Goal: Task Accomplishment & Management: Complete application form

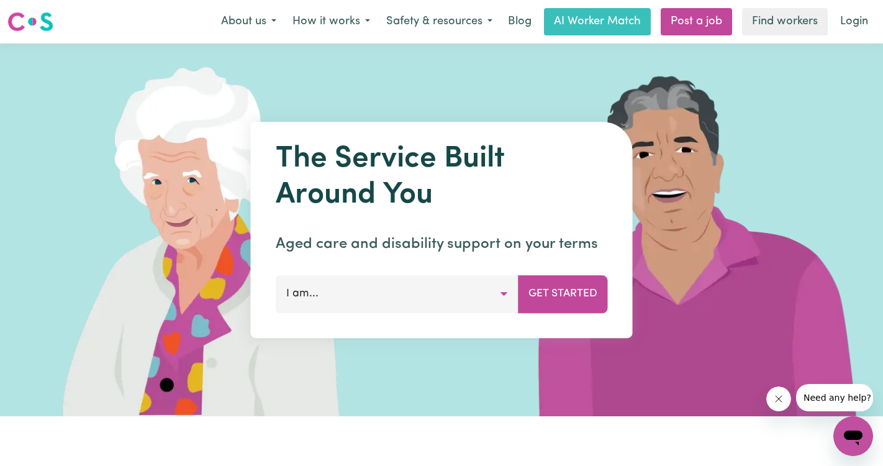
click at [507, 291] on button "I am..." at bounding box center [397, 293] width 243 height 37
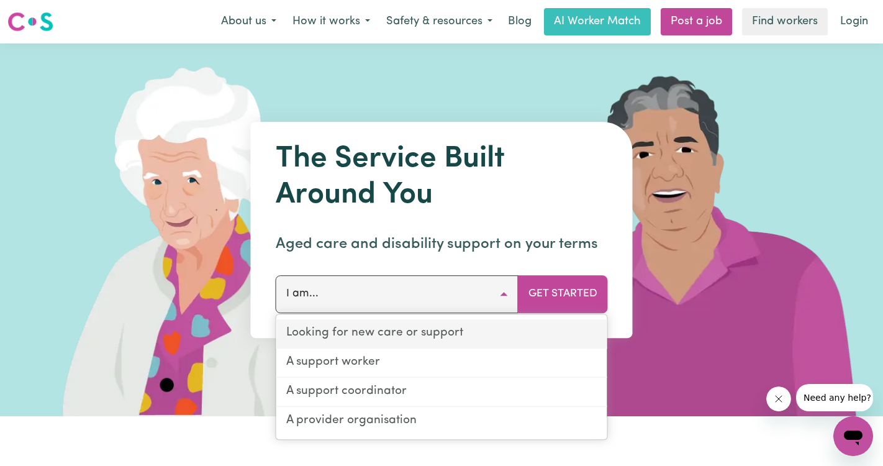
click at [408, 333] on link "Looking for new care or support" at bounding box center [441, 333] width 331 height 29
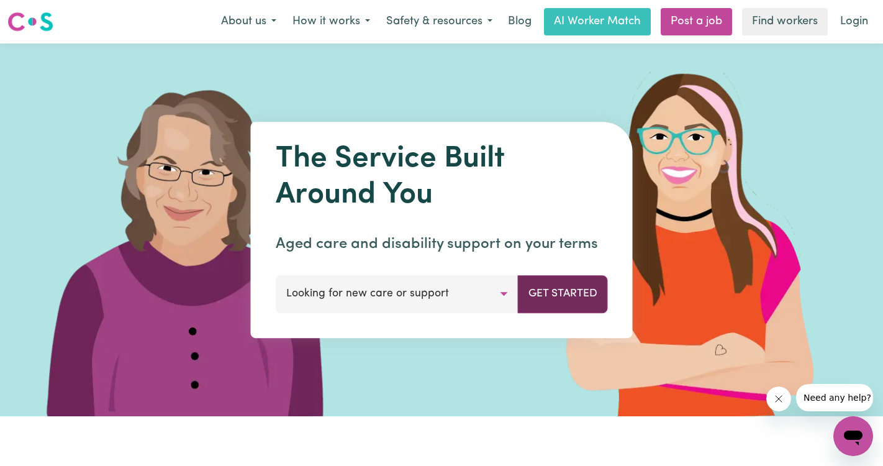
click at [558, 305] on button "Get Started" at bounding box center [563, 293] width 90 height 37
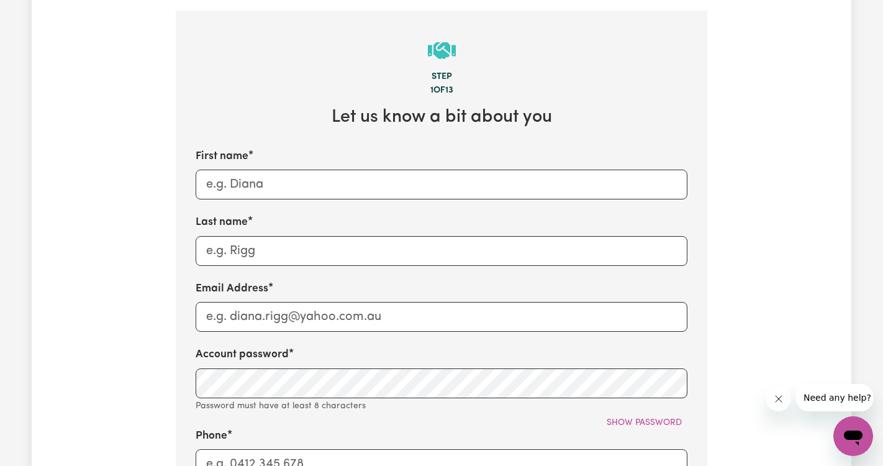
scroll to position [381, 0]
click at [262, 185] on input "First name" at bounding box center [442, 184] width 492 height 30
type input "Jeffery"
type input "Young"
type input "jky99"
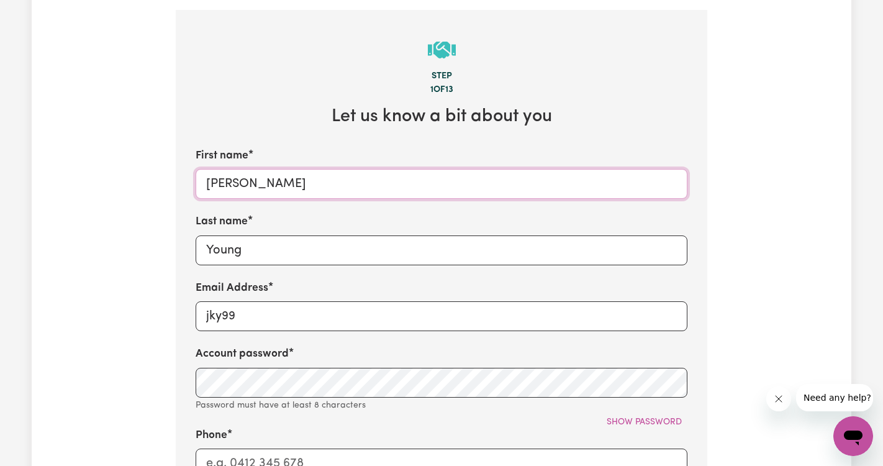
type input "[PERSON_NAME]"
type input "jky992000@yahoo.com.au"
type input "Biddeston"
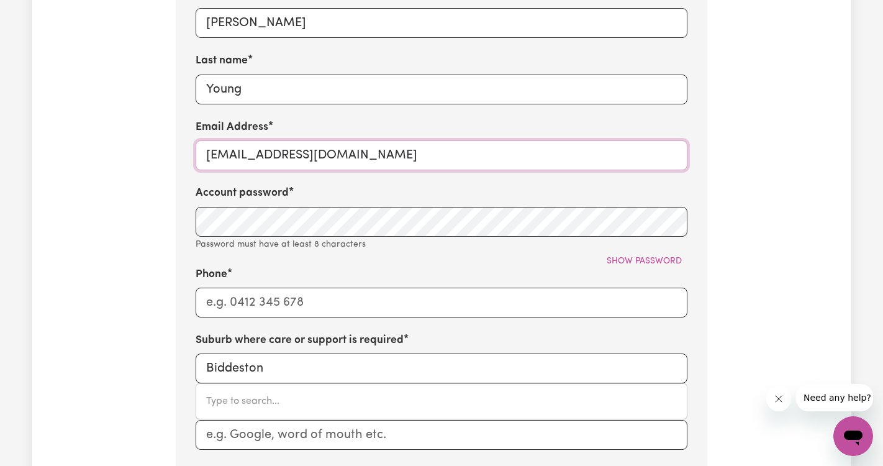
scroll to position [542, 0]
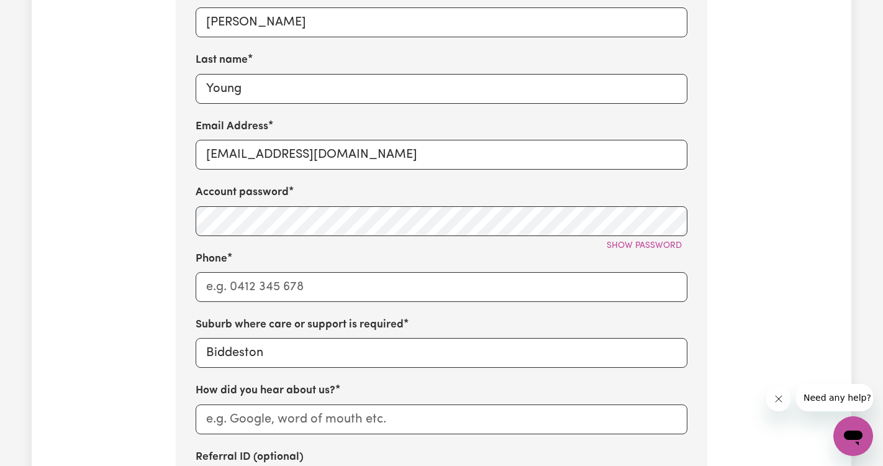
click at [54, 54] on div "Tell us your care and support requirements Welcome to Careseekers. We are excit…" at bounding box center [441, 158] width 819 height 1244
click at [291, 289] on input "Phone" at bounding box center [442, 287] width 492 height 30
type input "0499013017"
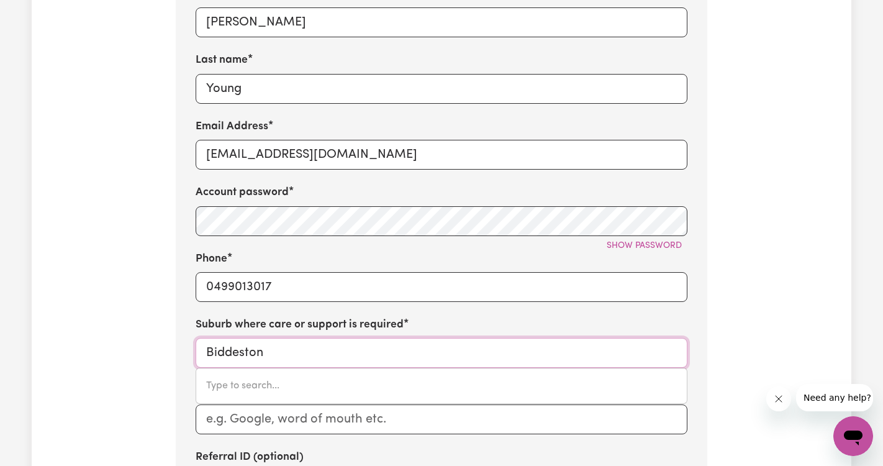
drag, startPoint x: 284, startPoint y: 353, endPoint x: 187, endPoint y: 343, distance: 97.4
click at [196, 343] on input "Biddeston" at bounding box center [442, 353] width 492 height 30
type input "Inala"
type input "Inala, Queensland, 4077"
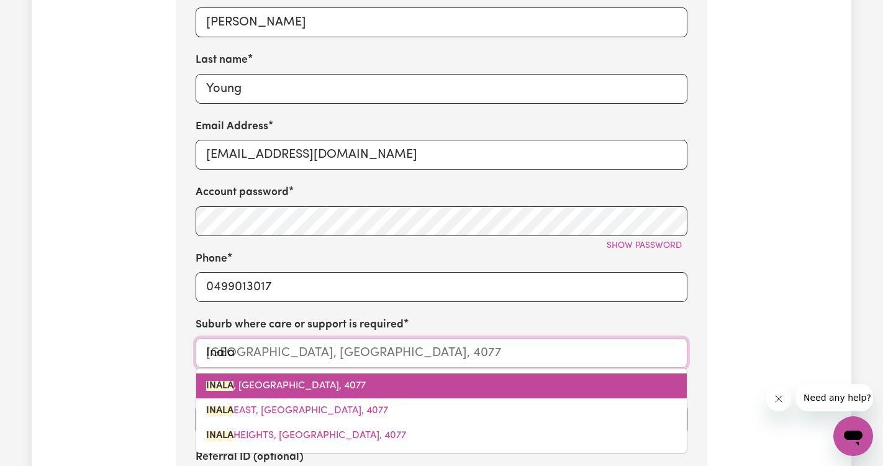
click at [204, 391] on link "INALA , Queensland, 4077" at bounding box center [441, 385] width 490 height 25
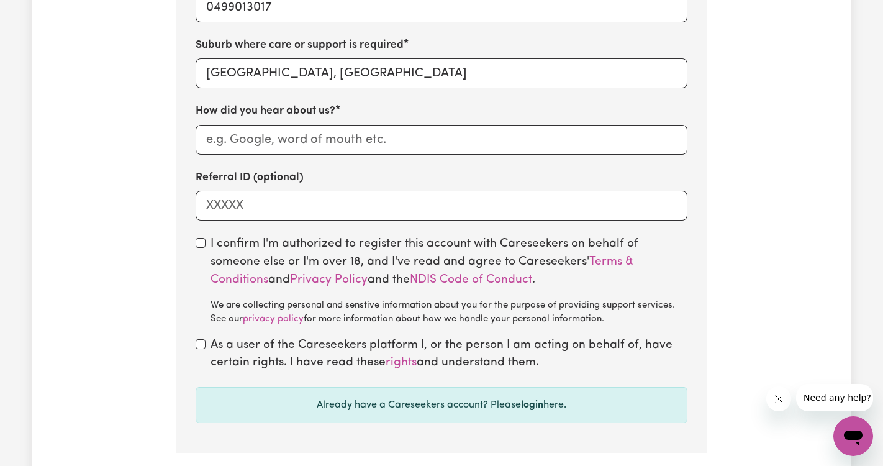
scroll to position [823, 0]
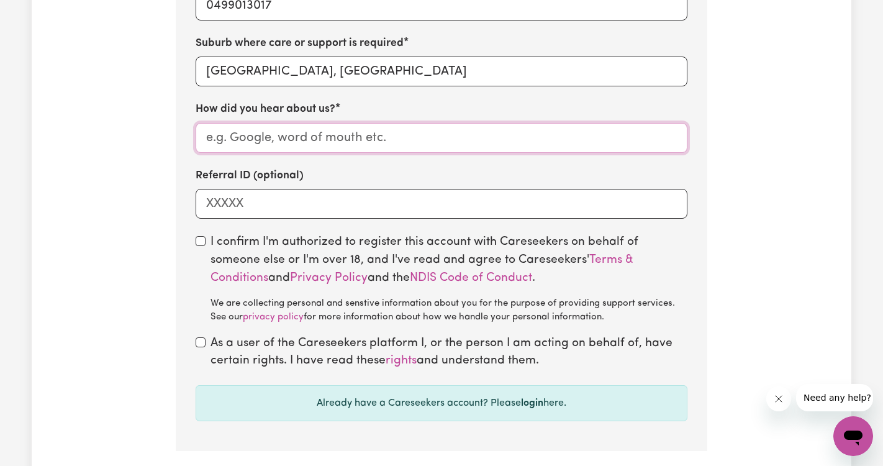
click at [248, 130] on input "How did you hear about us?" at bounding box center [442, 138] width 492 height 30
type input "Aged Care"
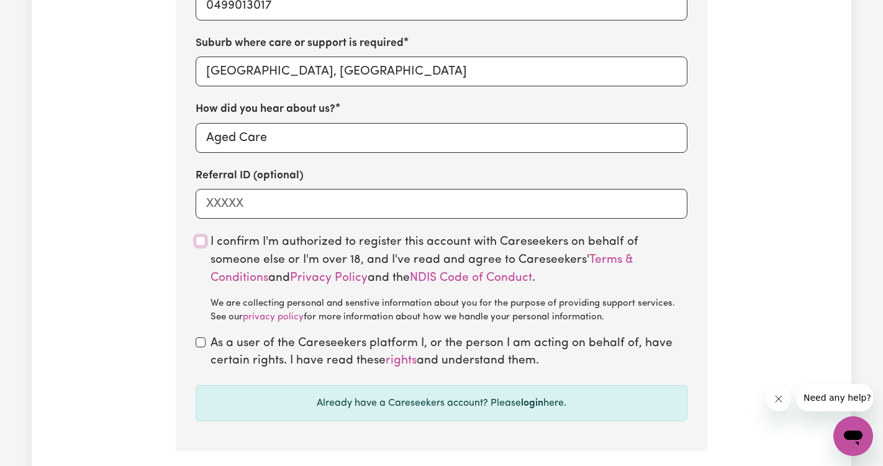
click at [198, 237] on input "checkbox" at bounding box center [201, 241] width 10 height 10
checkbox input "true"
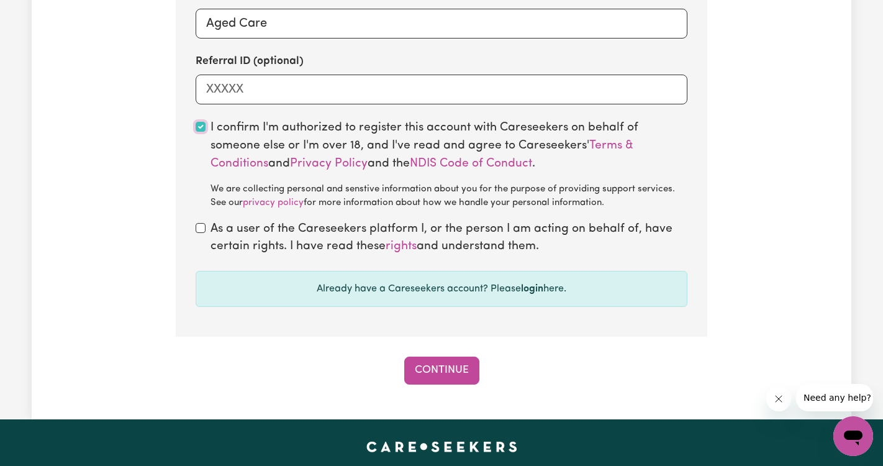
scroll to position [941, 0]
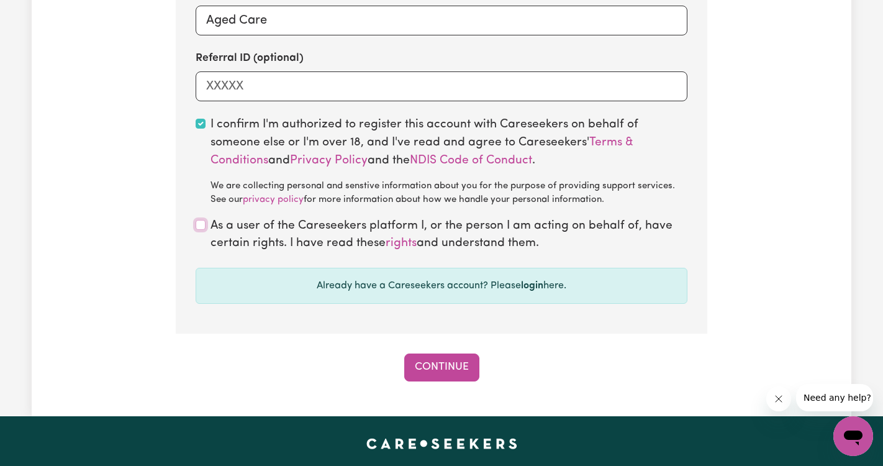
click at [197, 223] on input "checkbox" at bounding box center [201, 225] width 10 height 10
checkbox input "true"
click at [441, 369] on button "Continue" at bounding box center [441, 366] width 75 height 27
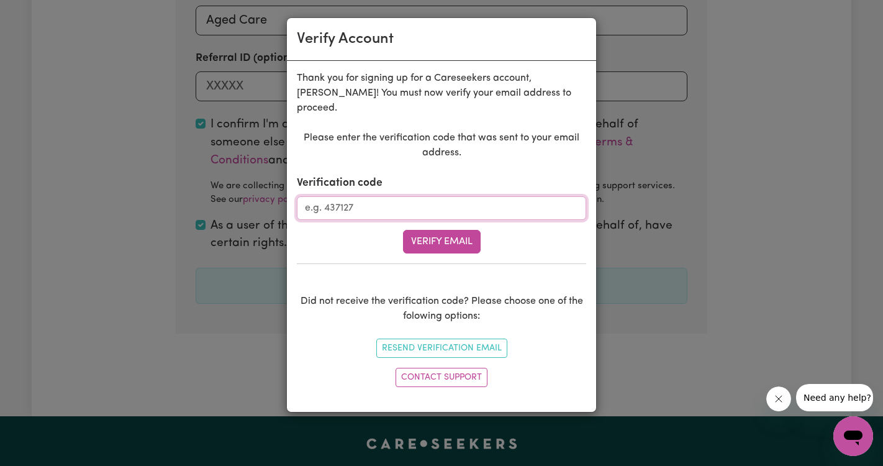
click at [376, 196] on input "Verification code" at bounding box center [441, 208] width 289 height 24
paste input "761101"
type input "761101"
click at [403, 230] on button "Verify Email" at bounding box center [442, 242] width 78 height 24
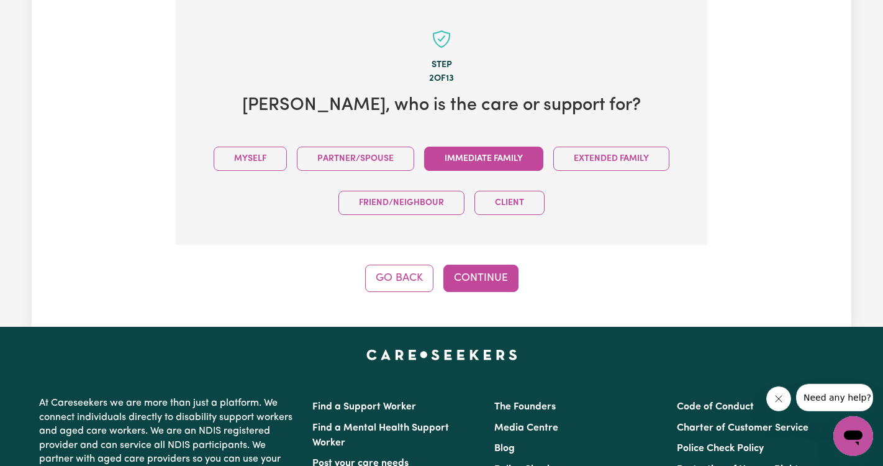
scroll to position [392, 0]
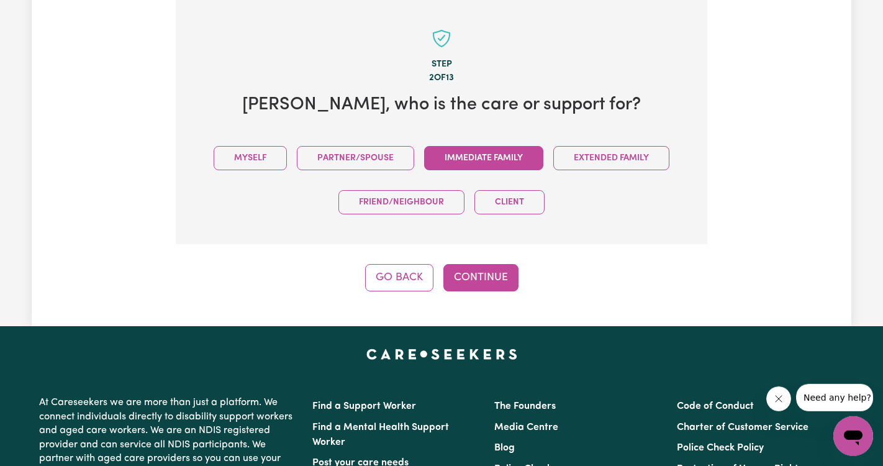
drag, startPoint x: 469, startPoint y: 164, endPoint x: 465, endPoint y: 157, distance: 8.1
click at [469, 164] on button "Immediate Family" at bounding box center [483, 158] width 119 height 24
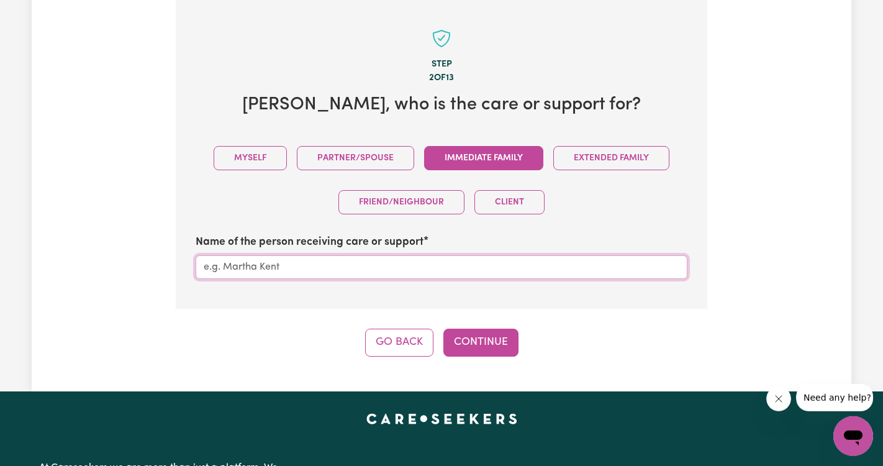
drag, startPoint x: 220, startPoint y: 271, endPoint x: 245, endPoint y: 279, distance: 26.9
click at [220, 271] on input "Name of the person receiving care or support" at bounding box center [442, 267] width 492 height 24
type input "patricia"
click at [490, 336] on button "Continue" at bounding box center [480, 341] width 75 height 27
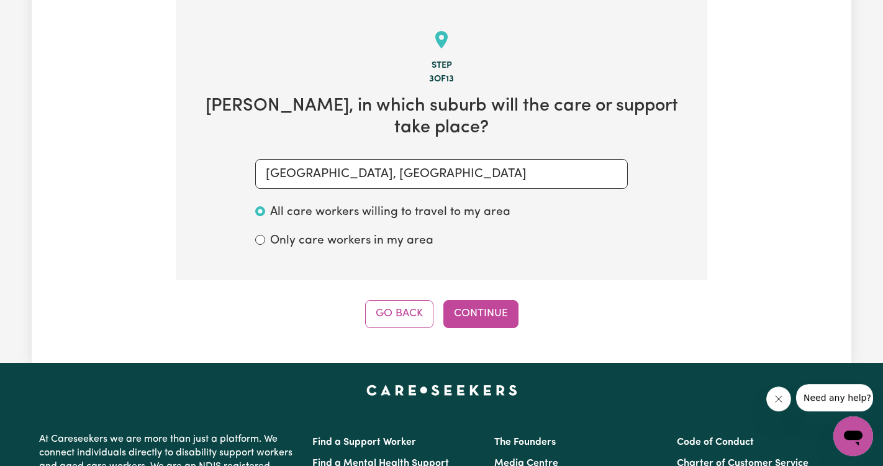
scroll to position [391, 0]
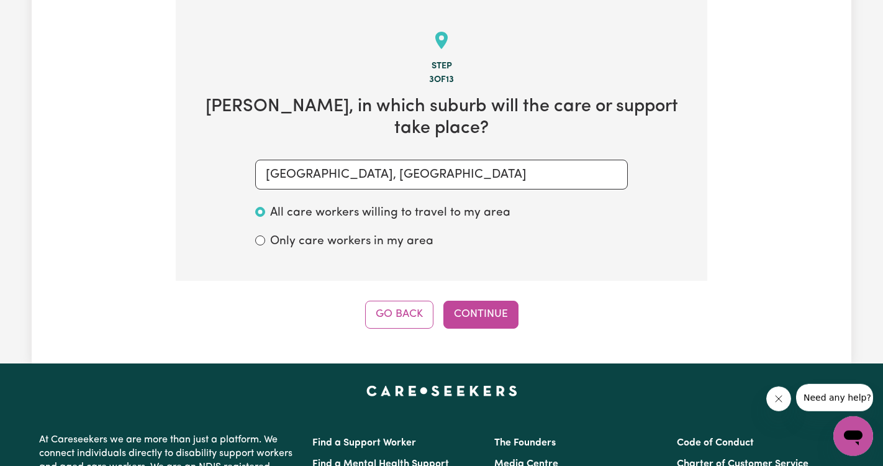
click at [476, 300] on button "Continue" at bounding box center [480, 313] width 75 height 27
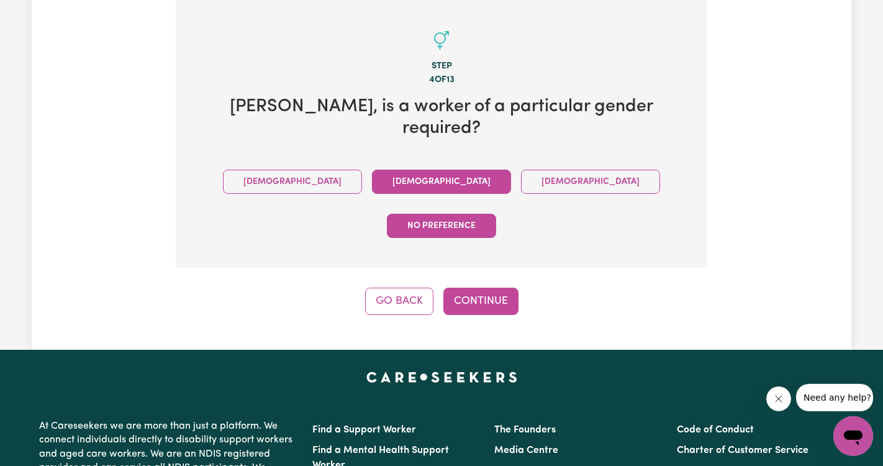
click at [372, 169] on button "Female" at bounding box center [441, 181] width 139 height 24
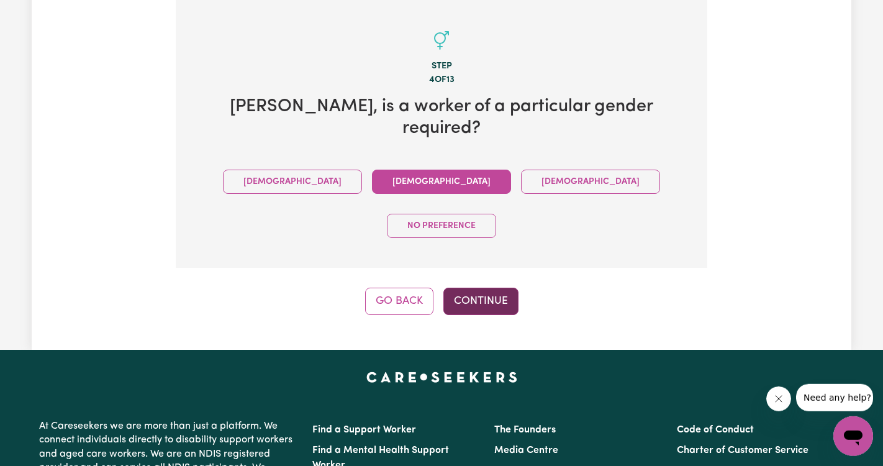
click at [471, 287] on button "Continue" at bounding box center [480, 300] width 75 height 27
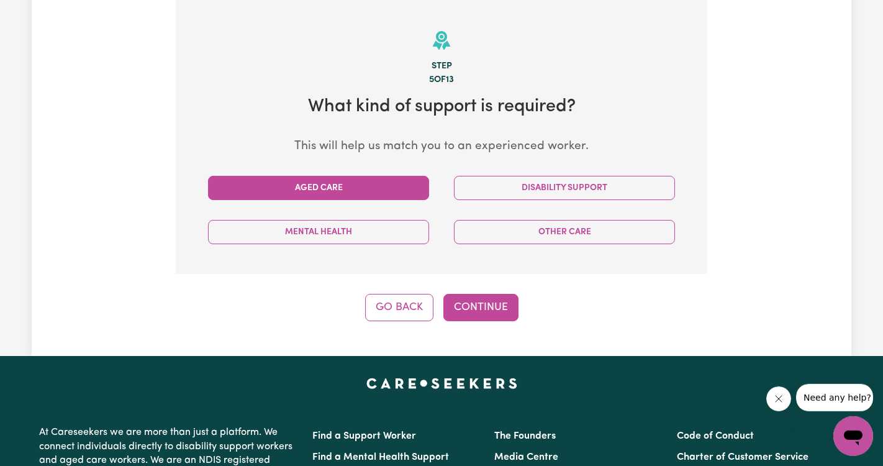
click at [300, 194] on button "Aged Care" at bounding box center [318, 188] width 221 height 24
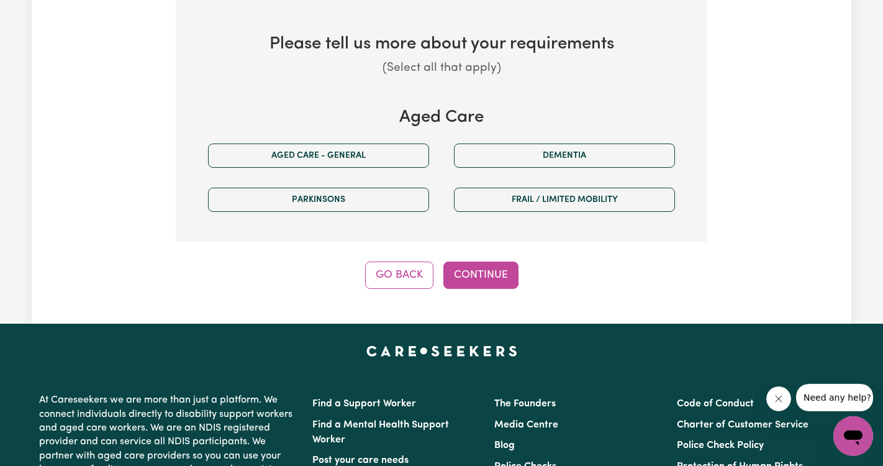
scroll to position [641, 0]
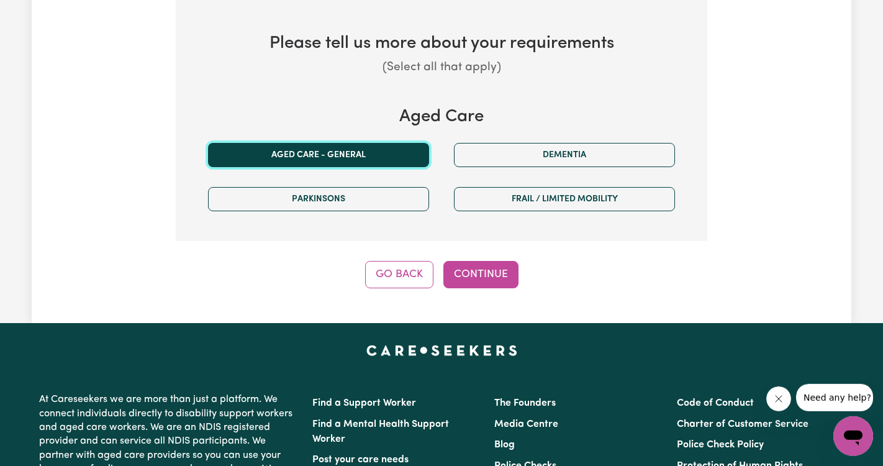
click at [310, 150] on button "Aged care - General" at bounding box center [318, 155] width 221 height 24
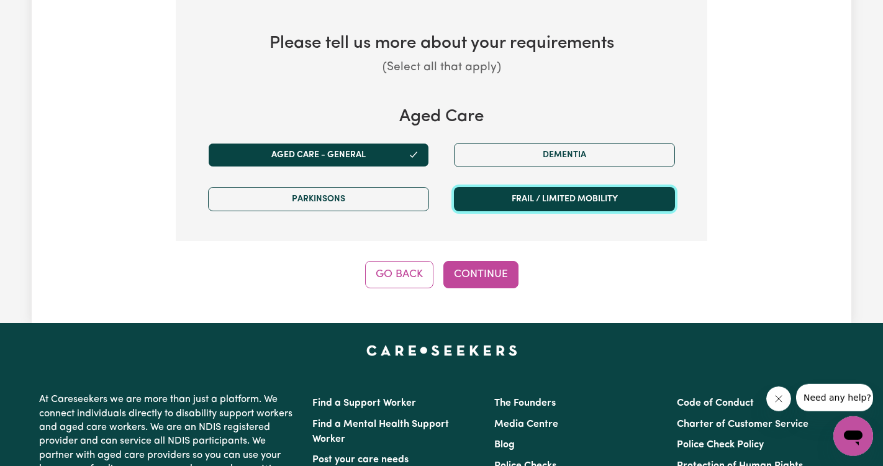
click at [538, 194] on button "Frail / limited mobility" at bounding box center [564, 199] width 221 height 24
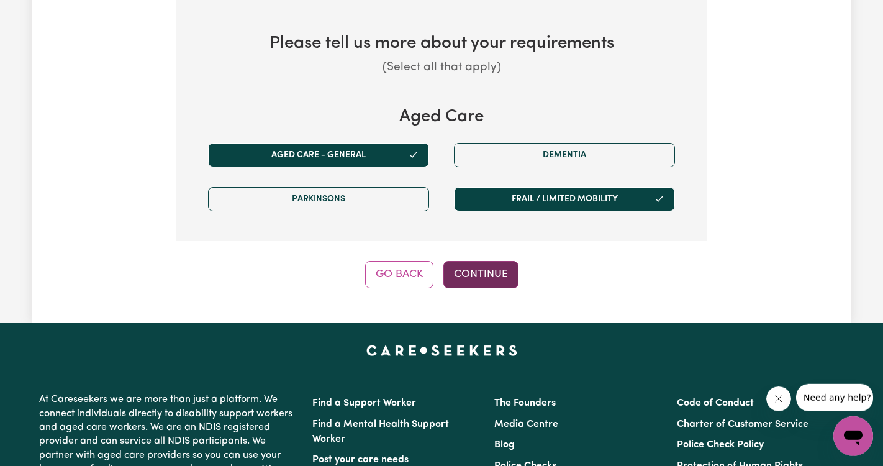
click at [469, 270] on button "Continue" at bounding box center [480, 274] width 75 height 27
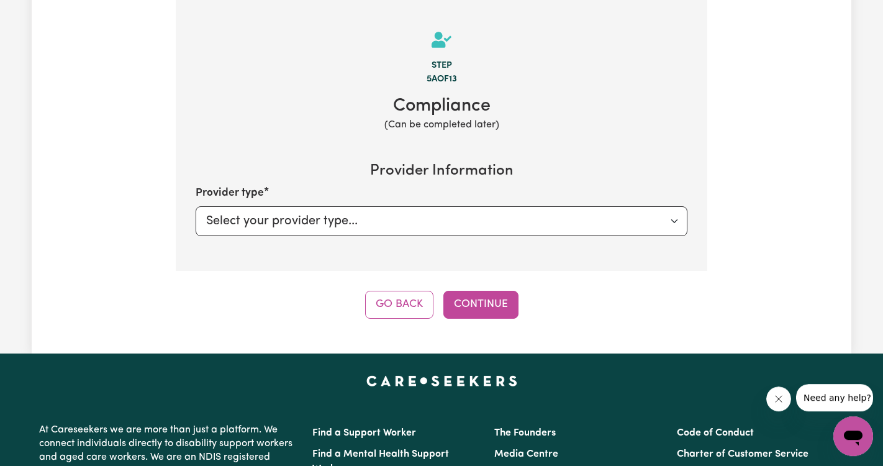
scroll to position [391, 0]
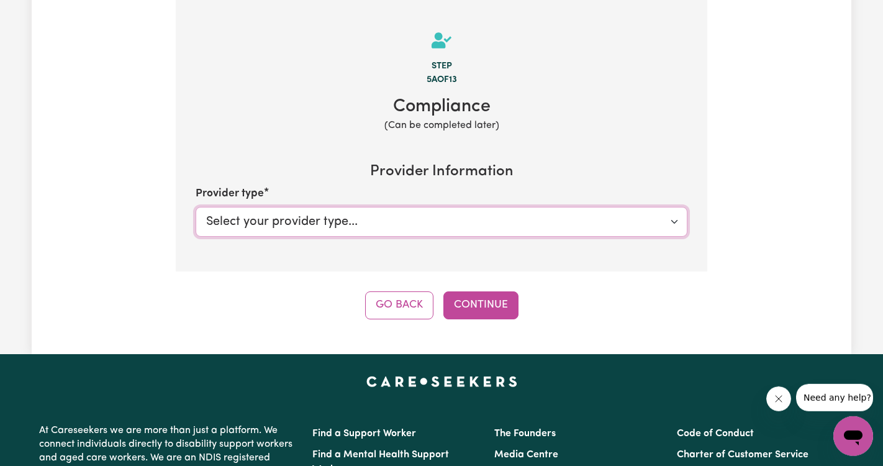
select select "AGED_HOME_CARE"
click option "Aged Care / Home Care Package" at bounding box center [0, 0] width 0 height 0
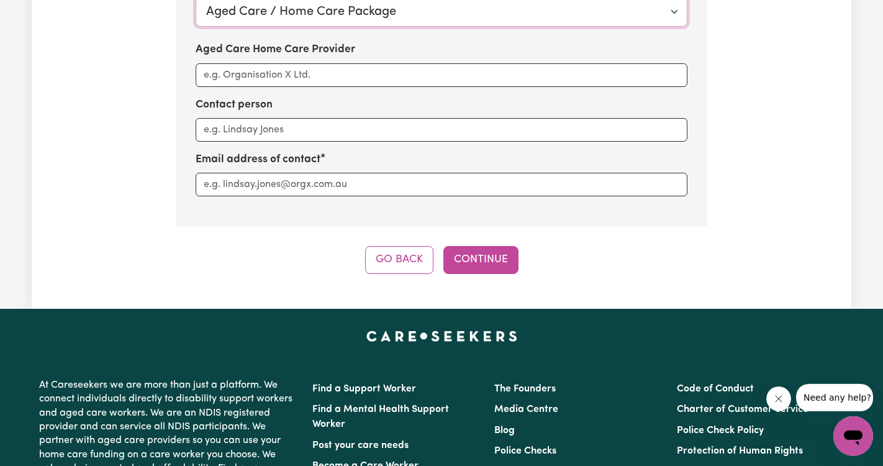
scroll to position [602, 0]
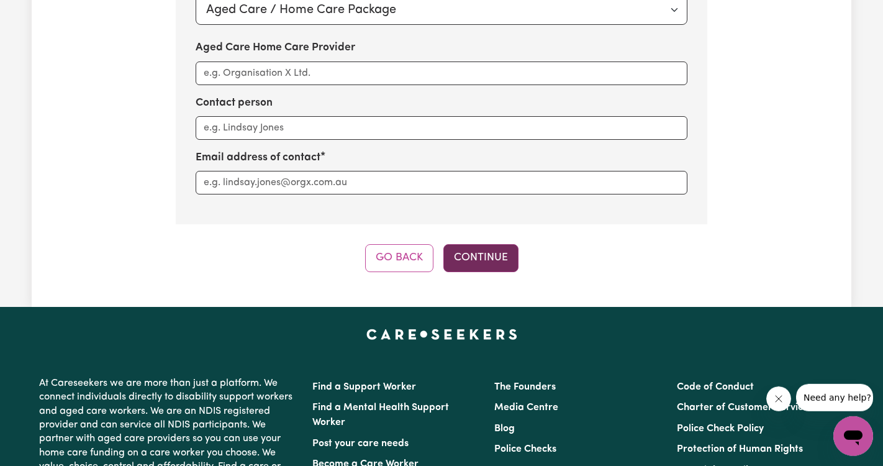
click at [484, 259] on button "Continue" at bounding box center [480, 257] width 75 height 27
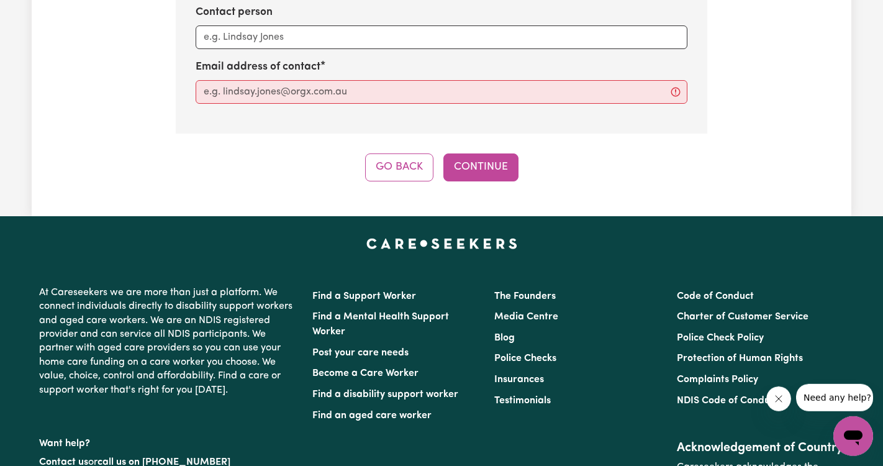
scroll to position [694, 0]
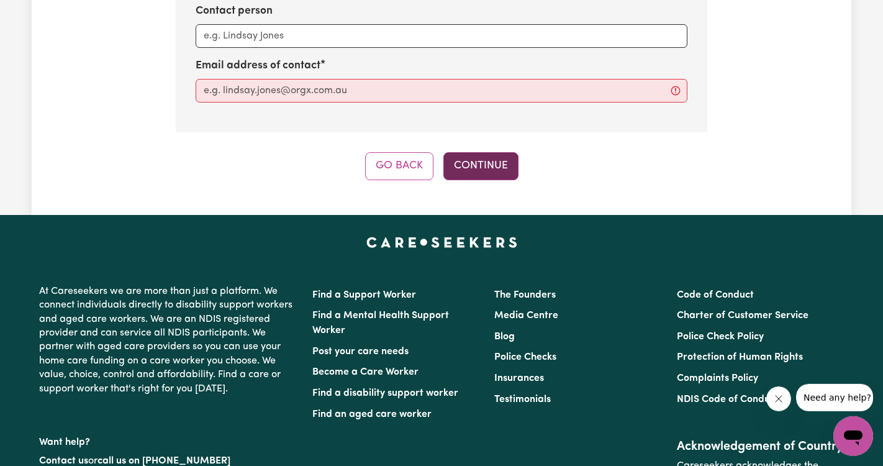
click at [483, 165] on button "Continue" at bounding box center [480, 165] width 75 height 27
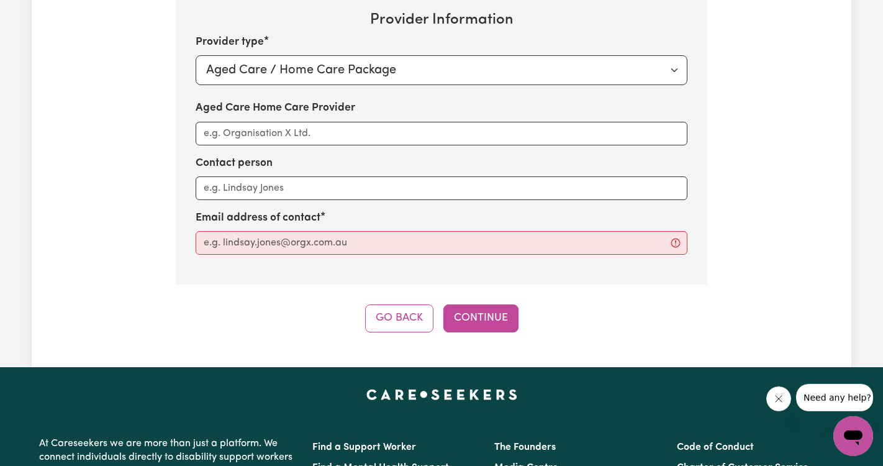
scroll to position [541, 0]
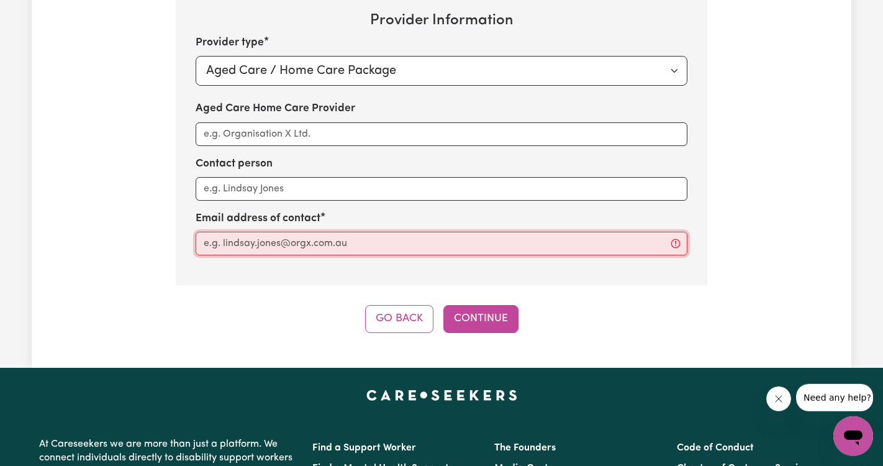
click at [282, 241] on input "Aged Care Home Care Provider" at bounding box center [442, 244] width 492 height 24
click at [676, 245] on input "Aged Care Home Care Provider" at bounding box center [442, 244] width 492 height 24
type input "jky992000@yahoo.com.au"
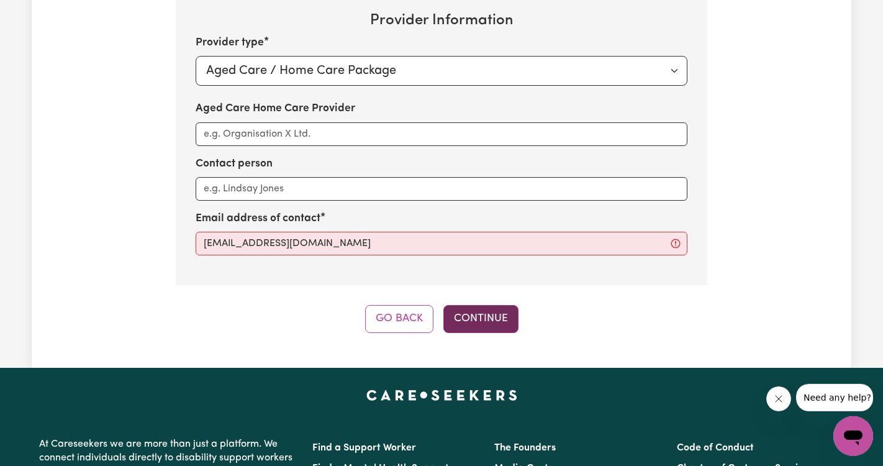
click at [487, 314] on button "Continue" at bounding box center [480, 318] width 75 height 27
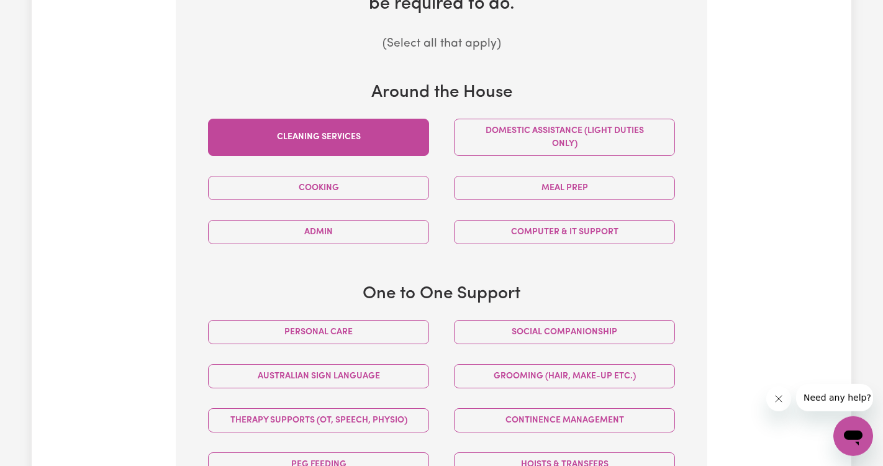
scroll to position [514, 0]
click at [307, 135] on button "Cleaning services" at bounding box center [318, 137] width 221 height 37
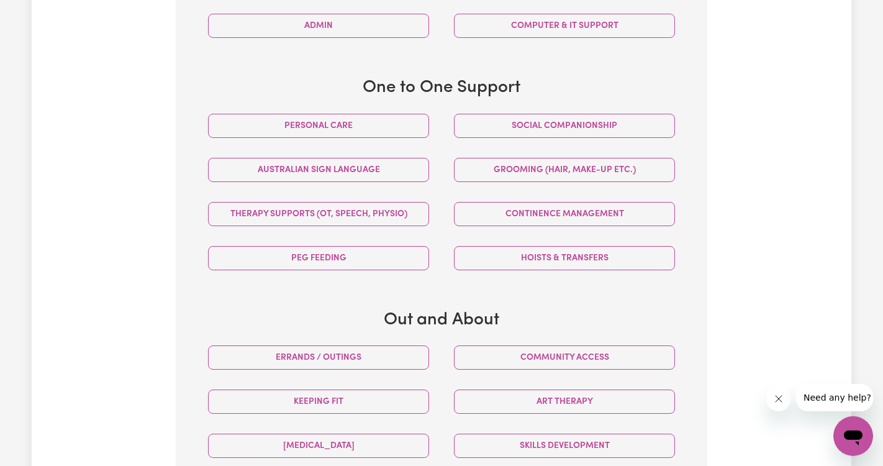
scroll to position [730, 0]
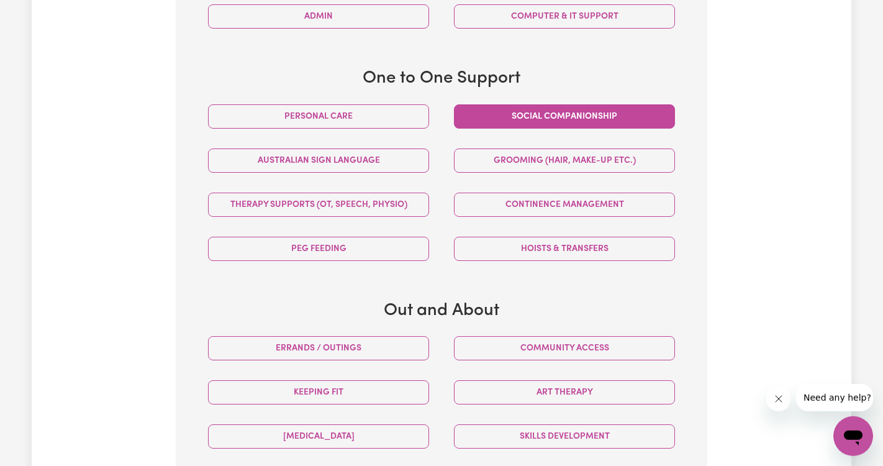
click at [550, 116] on button "Social companionship" at bounding box center [564, 116] width 221 height 24
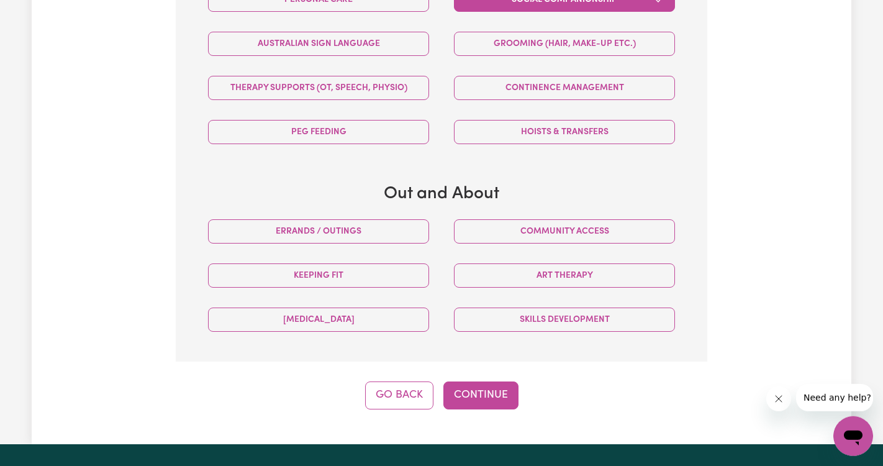
scroll to position [847, 0]
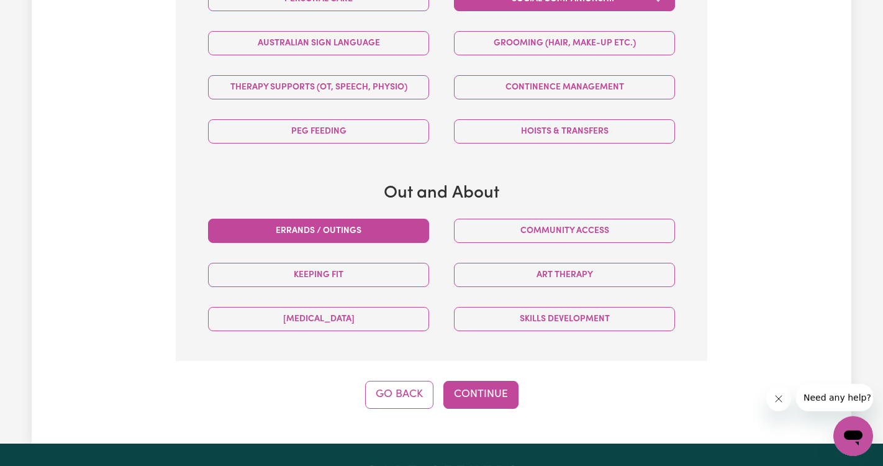
click at [345, 233] on button "Errands / Outings" at bounding box center [318, 231] width 221 height 24
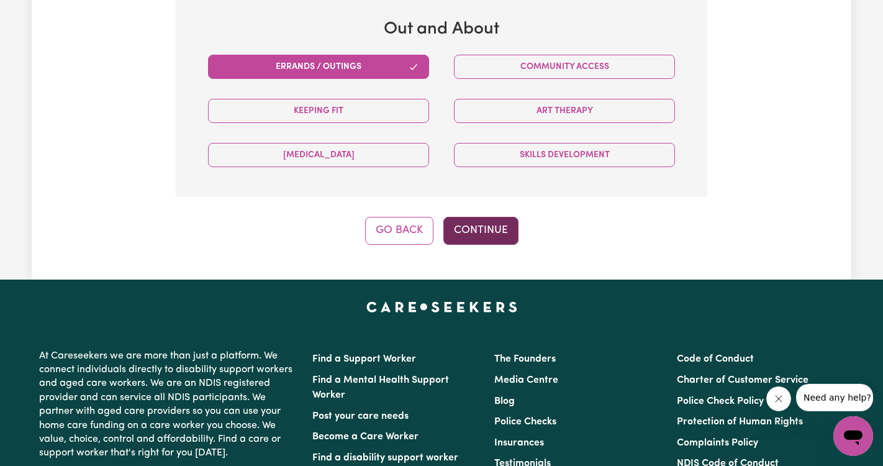
click at [481, 233] on button "Continue" at bounding box center [480, 230] width 75 height 27
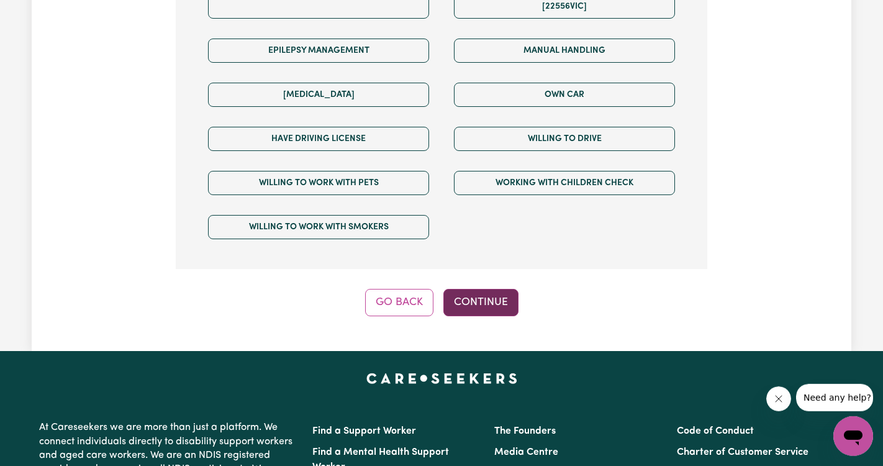
scroll to position [982, 0]
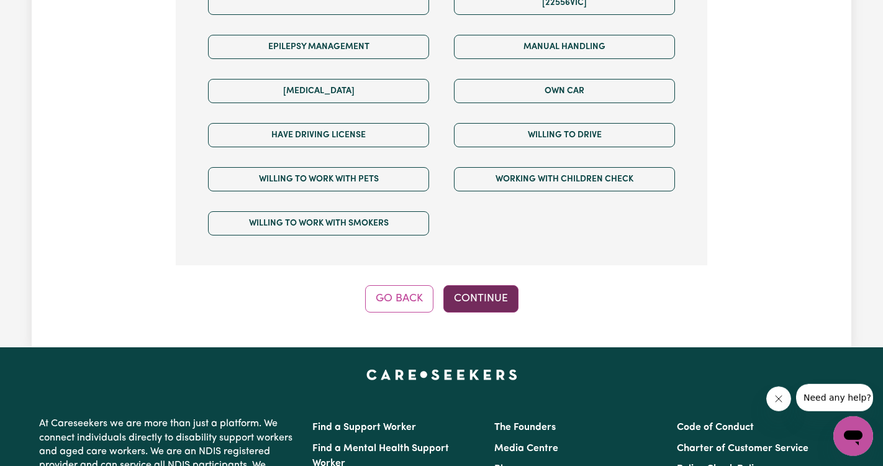
click at [493, 285] on button "Continue" at bounding box center [480, 298] width 75 height 27
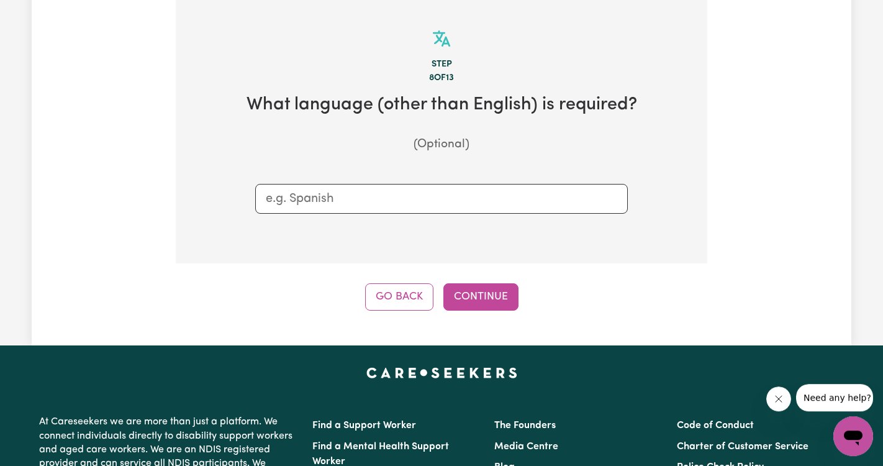
scroll to position [391, 0]
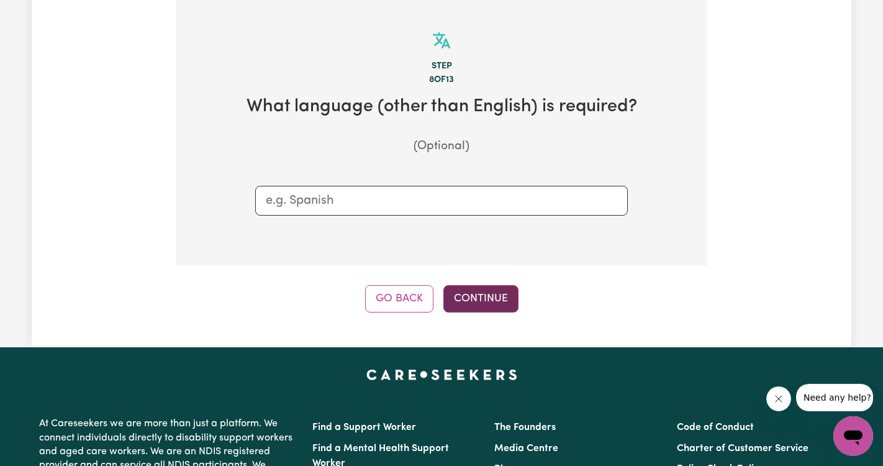
click at [484, 308] on button "Continue" at bounding box center [480, 298] width 75 height 27
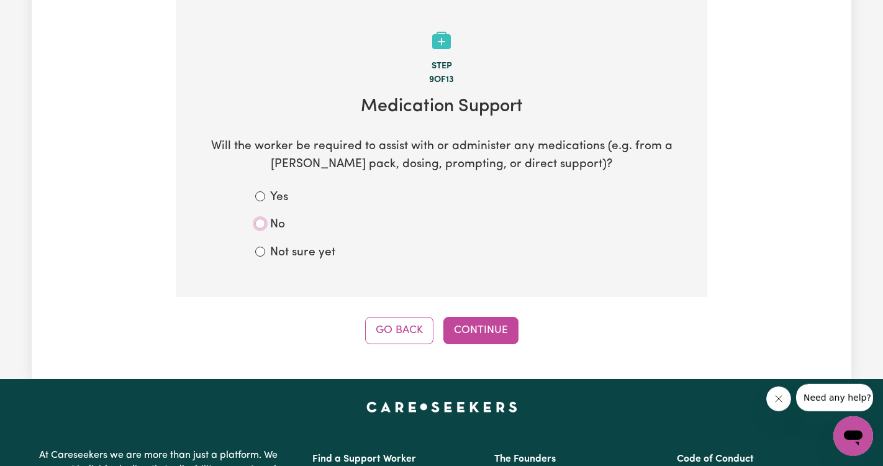
click at [260, 227] on input "No" at bounding box center [260, 224] width 10 height 10
radio input "true"
click at [480, 335] on button "Continue" at bounding box center [480, 330] width 75 height 27
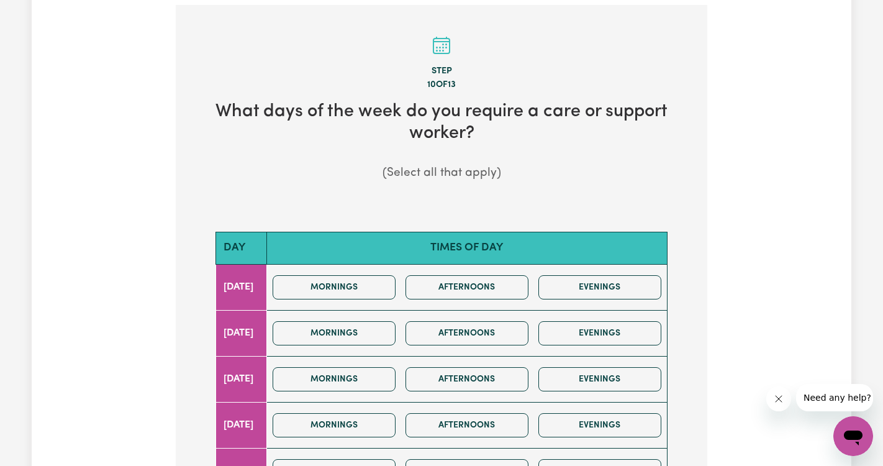
scroll to position [388, 0]
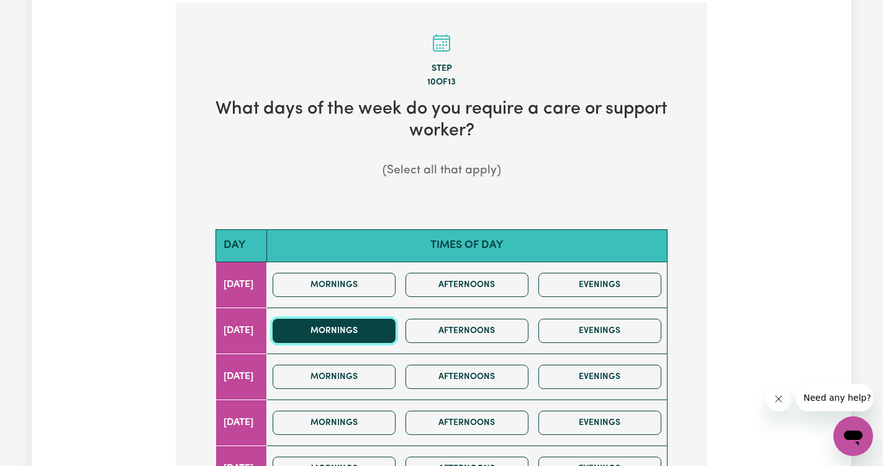
click at [356, 322] on button "Mornings" at bounding box center [334, 330] width 123 height 24
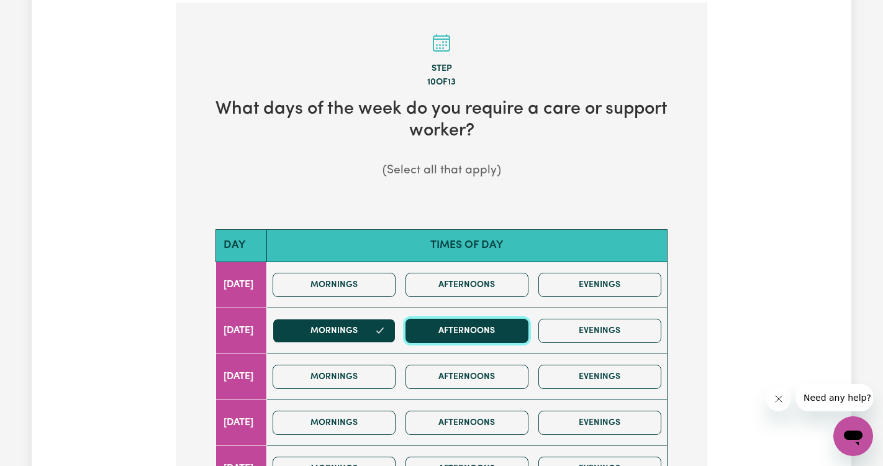
click at [509, 325] on button "Afternoons" at bounding box center [466, 330] width 123 height 24
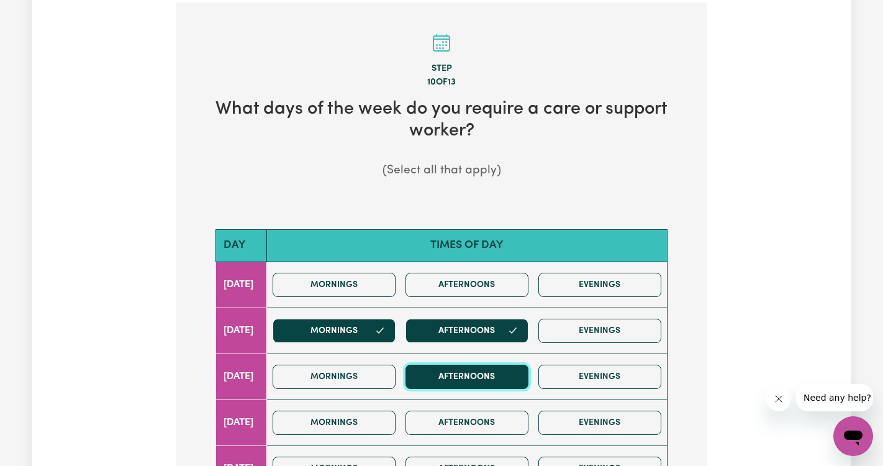
drag, startPoint x: 489, startPoint y: 380, endPoint x: 440, endPoint y: 385, distance: 48.7
click at [488, 380] on button "Afternoons" at bounding box center [466, 376] width 123 height 24
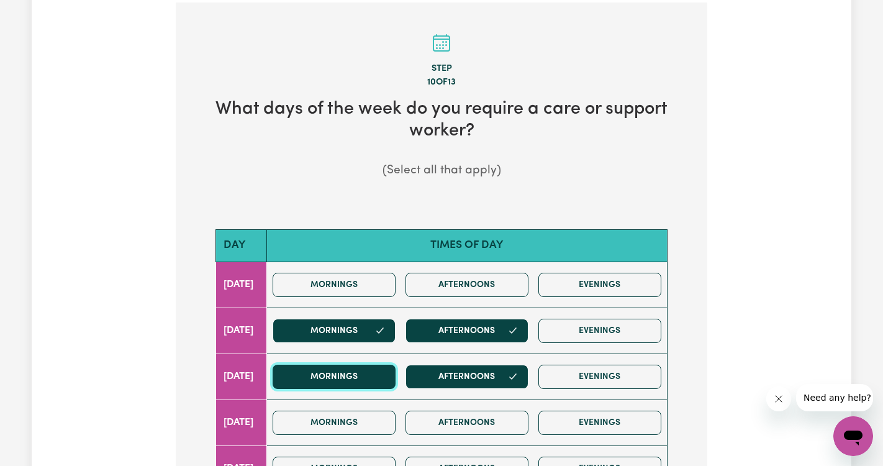
click at [382, 382] on button "Mornings" at bounding box center [334, 376] width 123 height 24
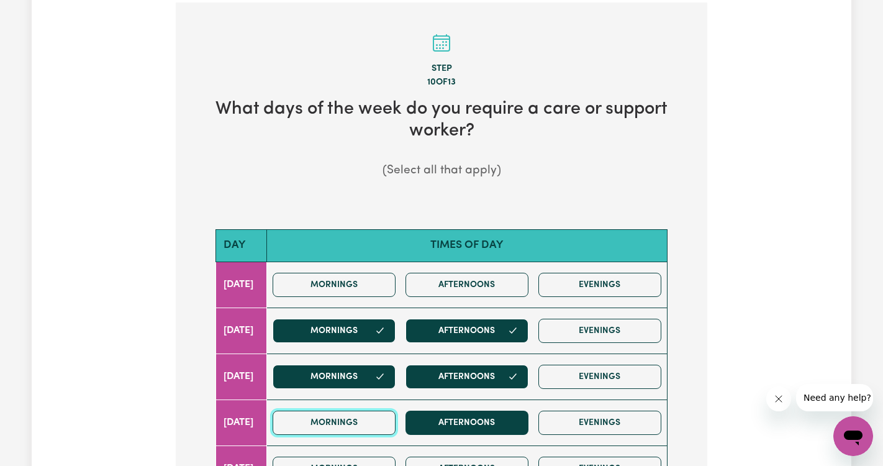
drag, startPoint x: 374, startPoint y: 422, endPoint x: 441, endPoint y: 417, distance: 66.6
click at [375, 422] on button "Mornings" at bounding box center [334, 422] width 123 height 24
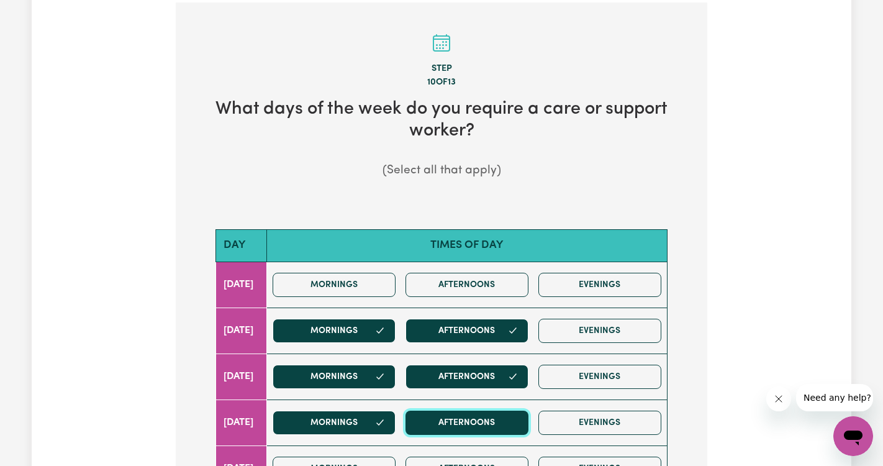
click at [471, 416] on button "Afternoons" at bounding box center [466, 422] width 123 height 24
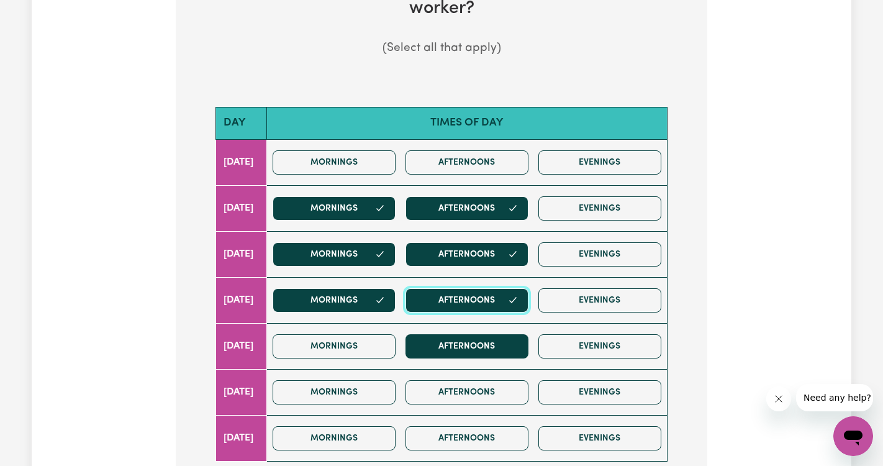
scroll to position [514, 0]
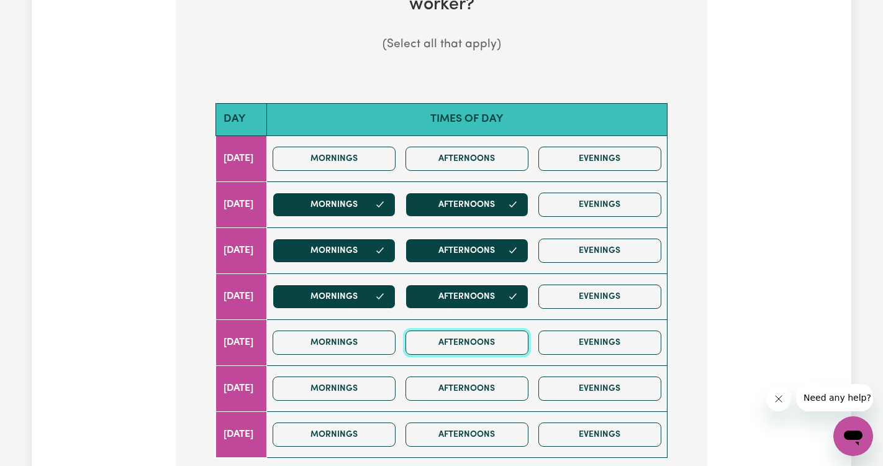
drag, startPoint x: 495, startPoint y: 332, endPoint x: 493, endPoint y: 357, distance: 25.5
click at [495, 333] on button "Afternoons" at bounding box center [466, 342] width 123 height 24
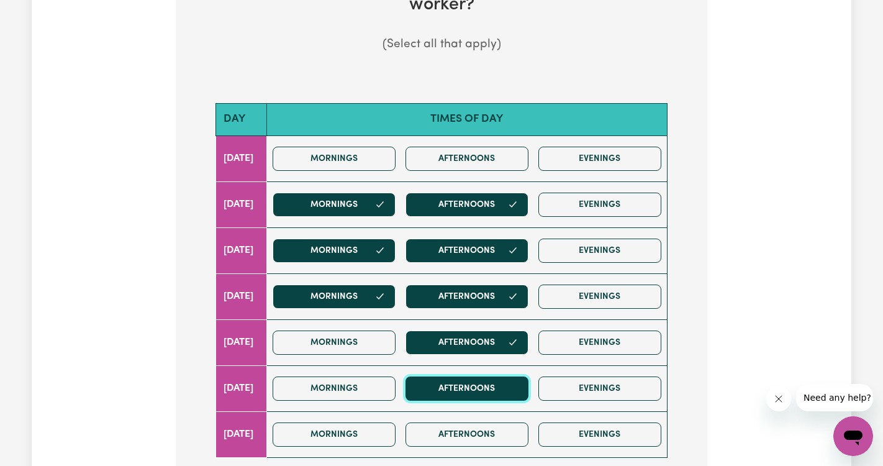
click at [487, 388] on button "Afternoons" at bounding box center [466, 388] width 123 height 24
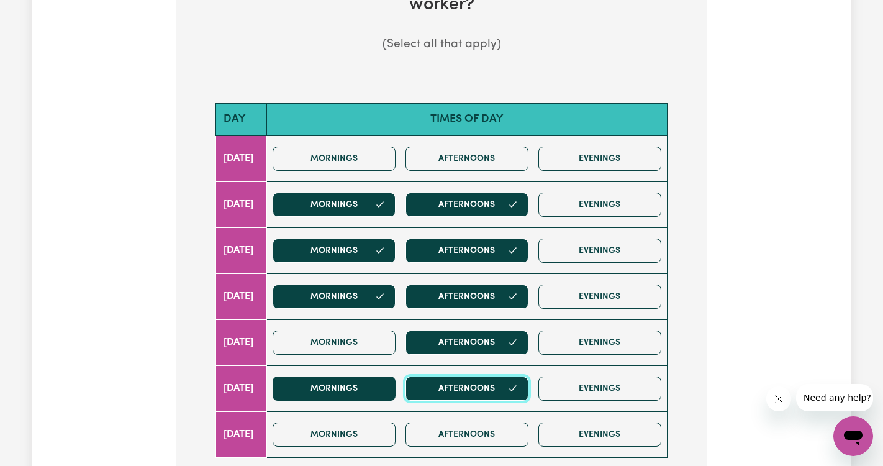
drag, startPoint x: 479, startPoint y: 386, endPoint x: 407, endPoint y: 397, distance: 72.9
click at [478, 386] on button "Afternoons" at bounding box center [466, 388] width 123 height 24
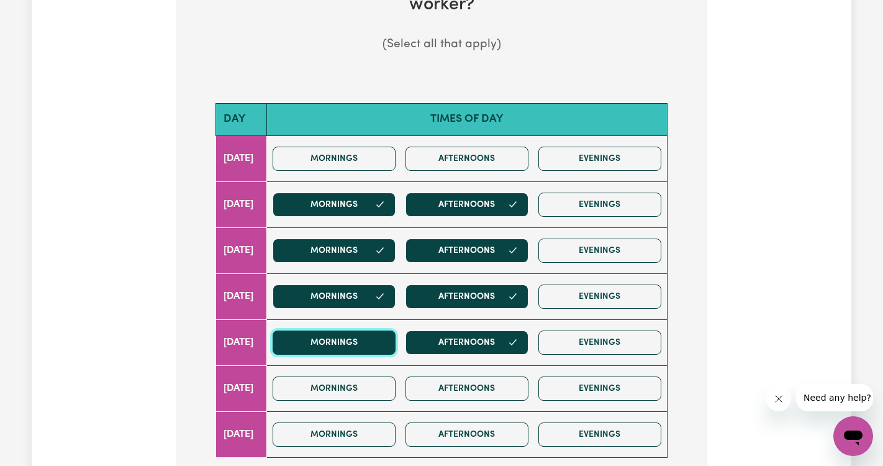
click at [361, 345] on button "Mornings" at bounding box center [334, 342] width 123 height 24
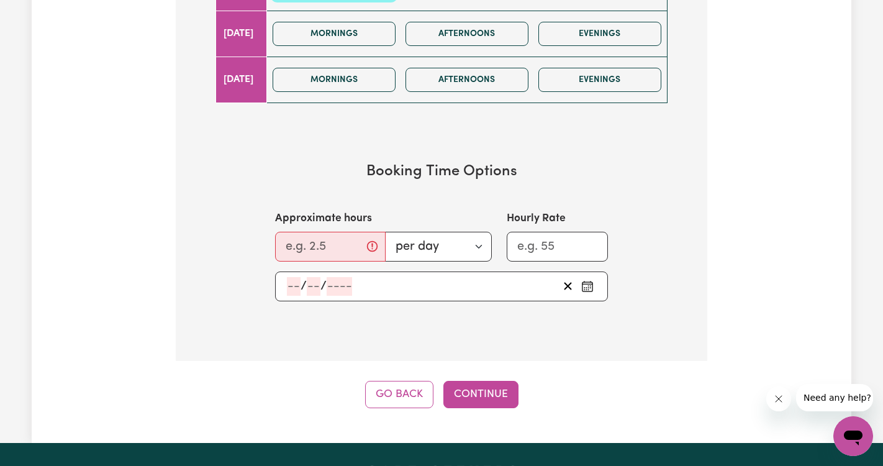
scroll to position [869, 0]
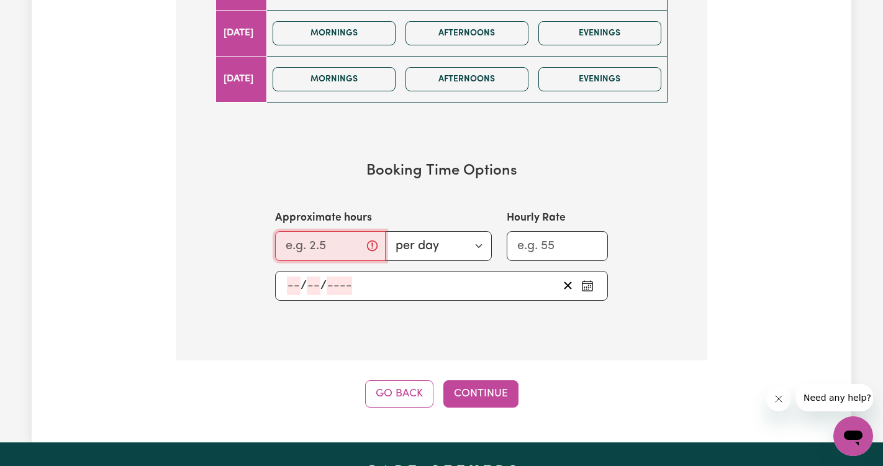
drag, startPoint x: 333, startPoint y: 246, endPoint x: 321, endPoint y: 246, distance: 11.8
click at [321, 246] on input "Approximate hours" at bounding box center [330, 246] width 111 height 30
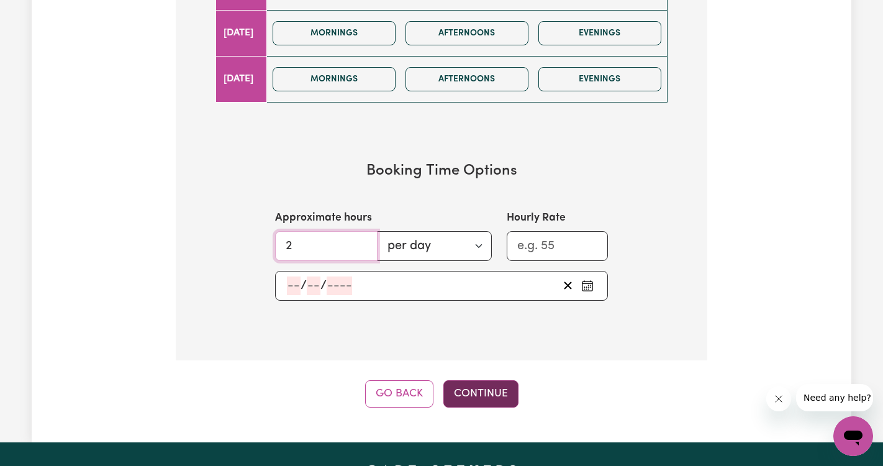
type input "2"
click at [481, 394] on button "Continue" at bounding box center [480, 393] width 75 height 27
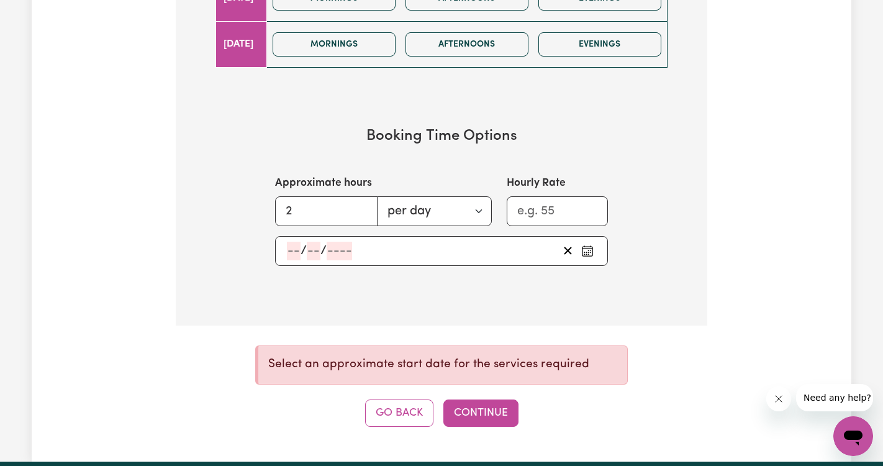
scroll to position [909, 0]
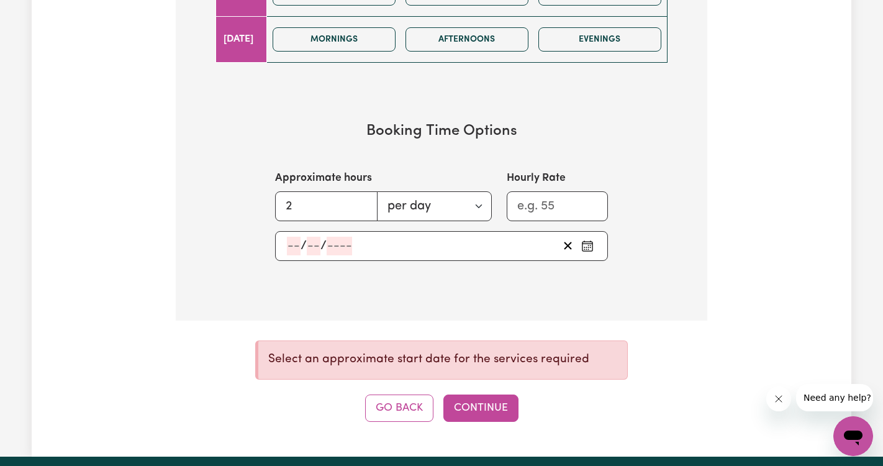
click at [584, 246] on icon "Pick an approximate start date" at bounding box center [587, 246] width 12 height 12
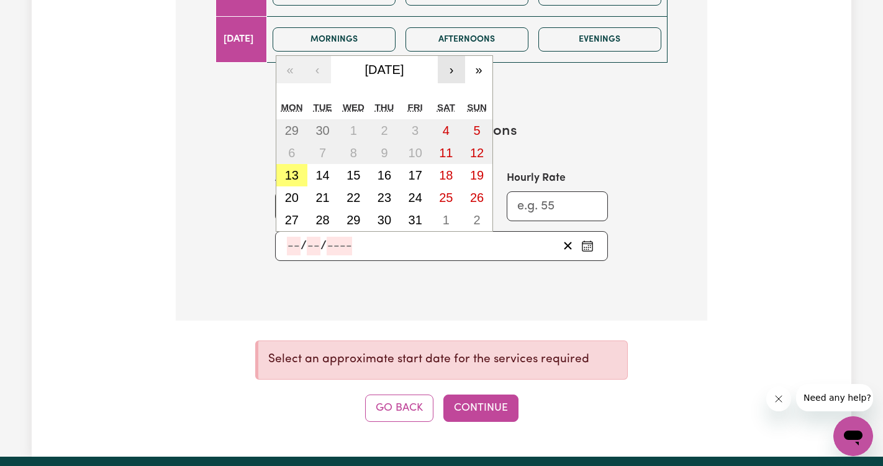
click at [456, 70] on button "›" at bounding box center [451, 69] width 27 height 27
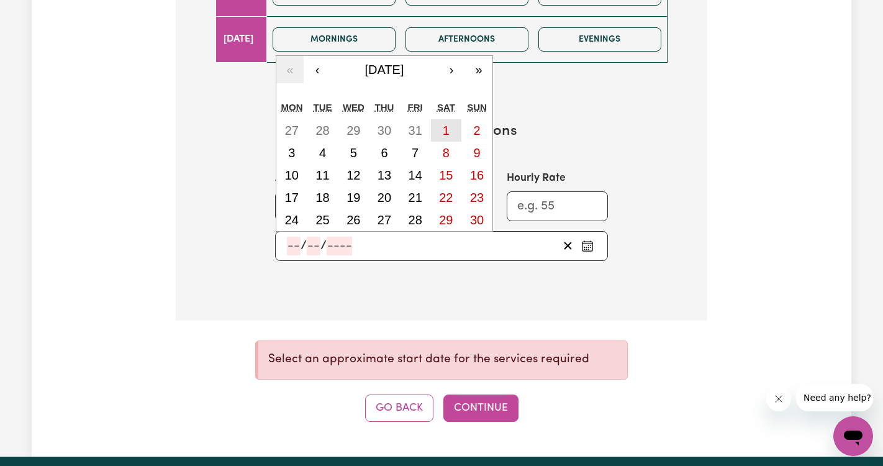
click at [440, 129] on button "1" at bounding box center [446, 130] width 31 height 22
type input "2025-11-01"
type input "1"
type input "11"
type input "2025"
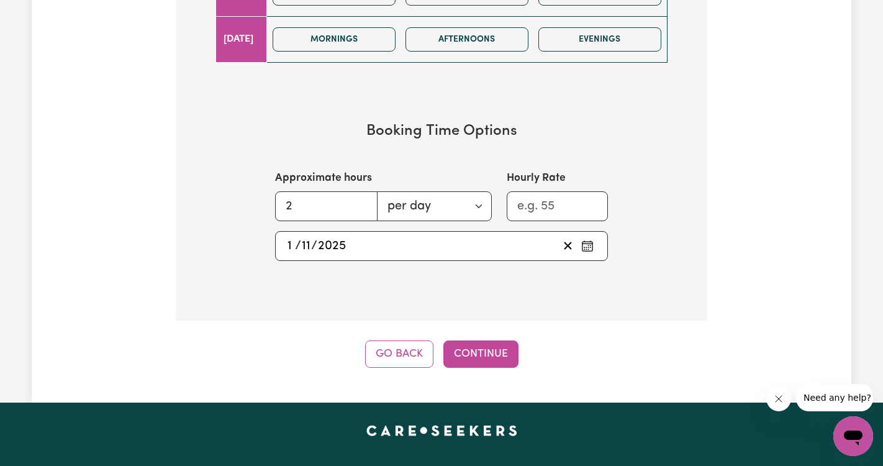
click at [496, 354] on button "Continue" at bounding box center [480, 353] width 75 height 27
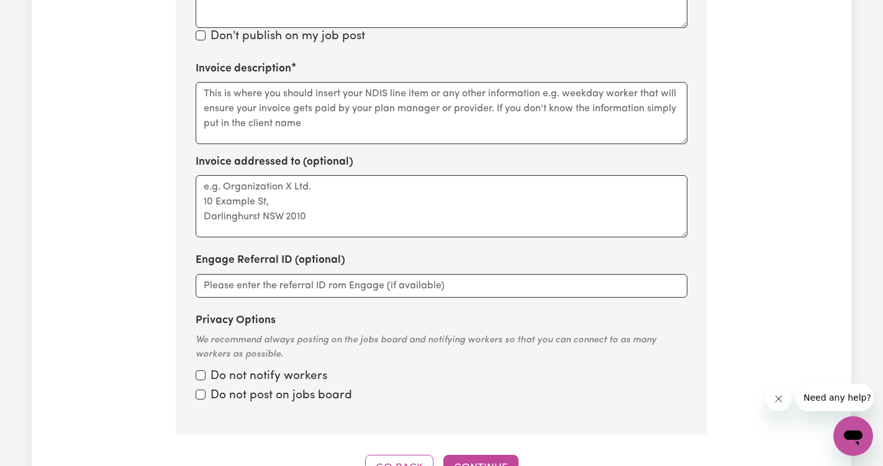
scroll to position [874, 0]
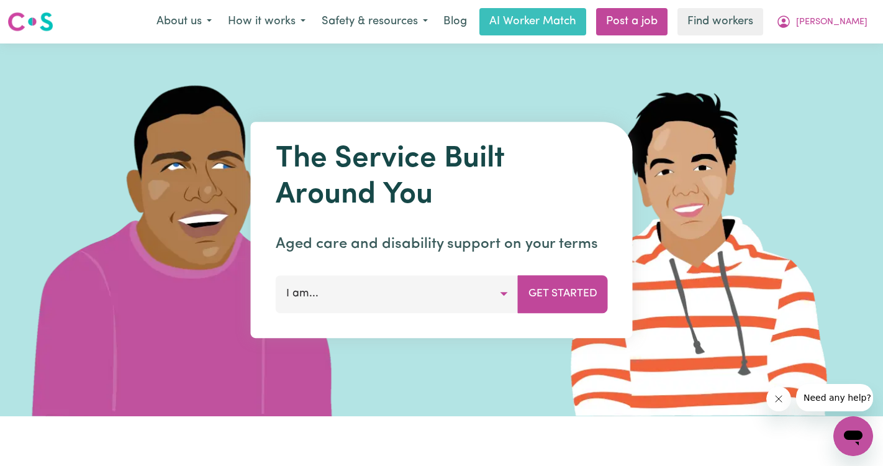
scroll to position [1, 0]
